Goal: Information Seeking & Learning: Learn about a topic

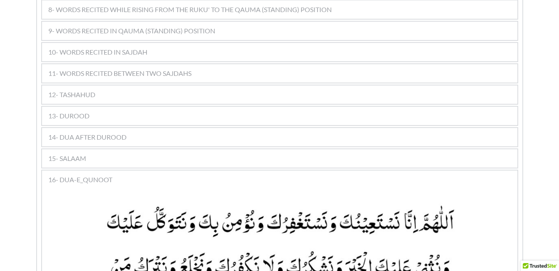
scroll to position [683, 0]
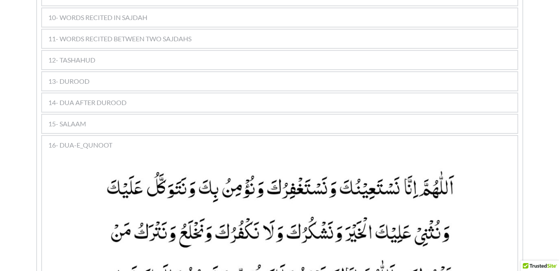
click at [139, 34] on span "11- WORDS RECITED BETWEEN TWO SAJDAHS" at bounding box center [119, 39] width 143 height 10
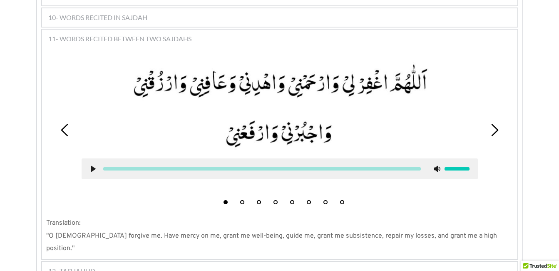
click at [241, 200] on button "2" at bounding box center [242, 202] width 4 height 4
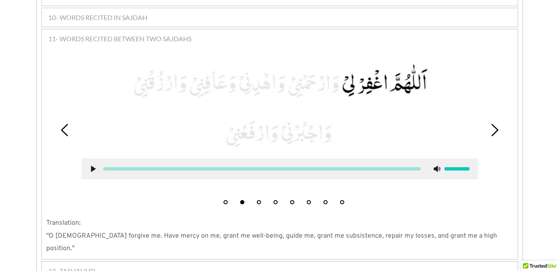
click at [92, 166] on use at bounding box center [93, 169] width 5 height 6
click at [92, 166] on use at bounding box center [92, 169] width 5 height 6
click at [92, 166] on use at bounding box center [93, 169] width 5 height 6
click at [92, 166] on use at bounding box center [92, 169] width 5 height 6
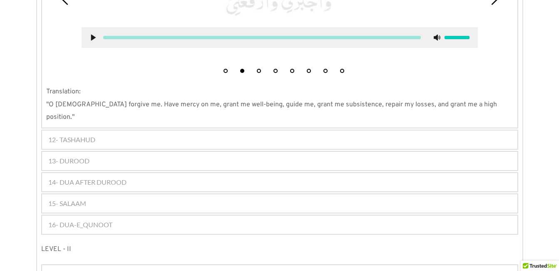
scroll to position [816, 0]
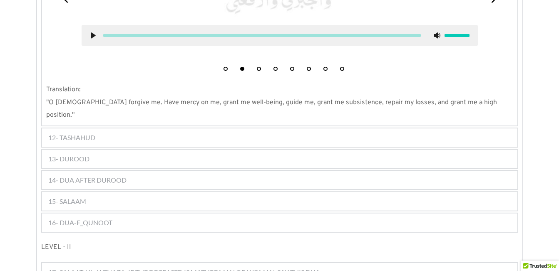
click at [391, 69] on div "1 2 3 4 5 6 7 8 Translation: "O [DEMOGRAPHIC_DATA] forgive me. Have mercy on me…" at bounding box center [279, 19] width 475 height 211
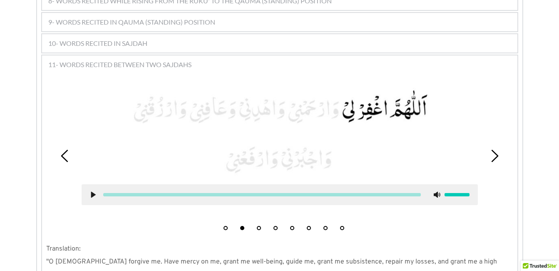
scroll to position [649, 0]
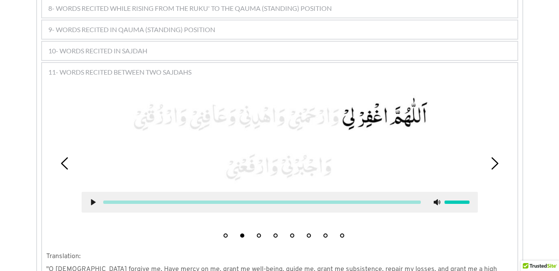
click at [259, 233] on button "3" at bounding box center [259, 235] width 4 height 4
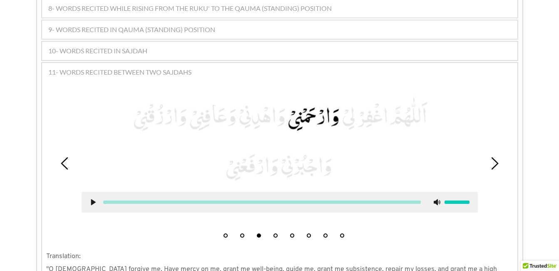
click at [93, 199] on use at bounding box center [93, 202] width 5 height 6
click at [90, 199] on use at bounding box center [92, 202] width 5 height 6
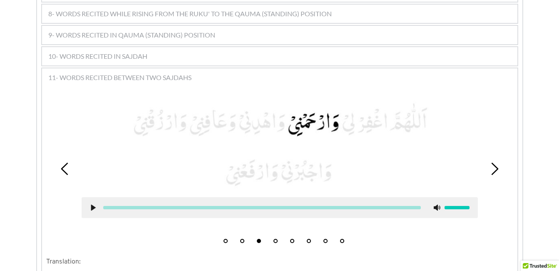
scroll to position [616, 0]
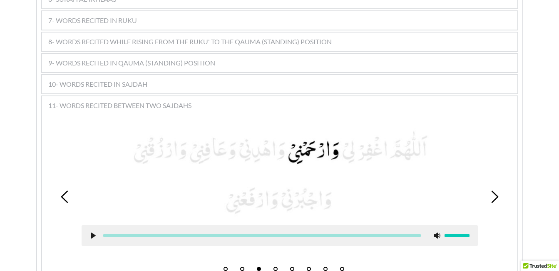
click at [90, 232] on icon at bounding box center [93, 235] width 7 height 7
click at [92, 232] on use at bounding box center [92, 235] width 5 height 6
